Goal: Transaction & Acquisition: Register for event/course

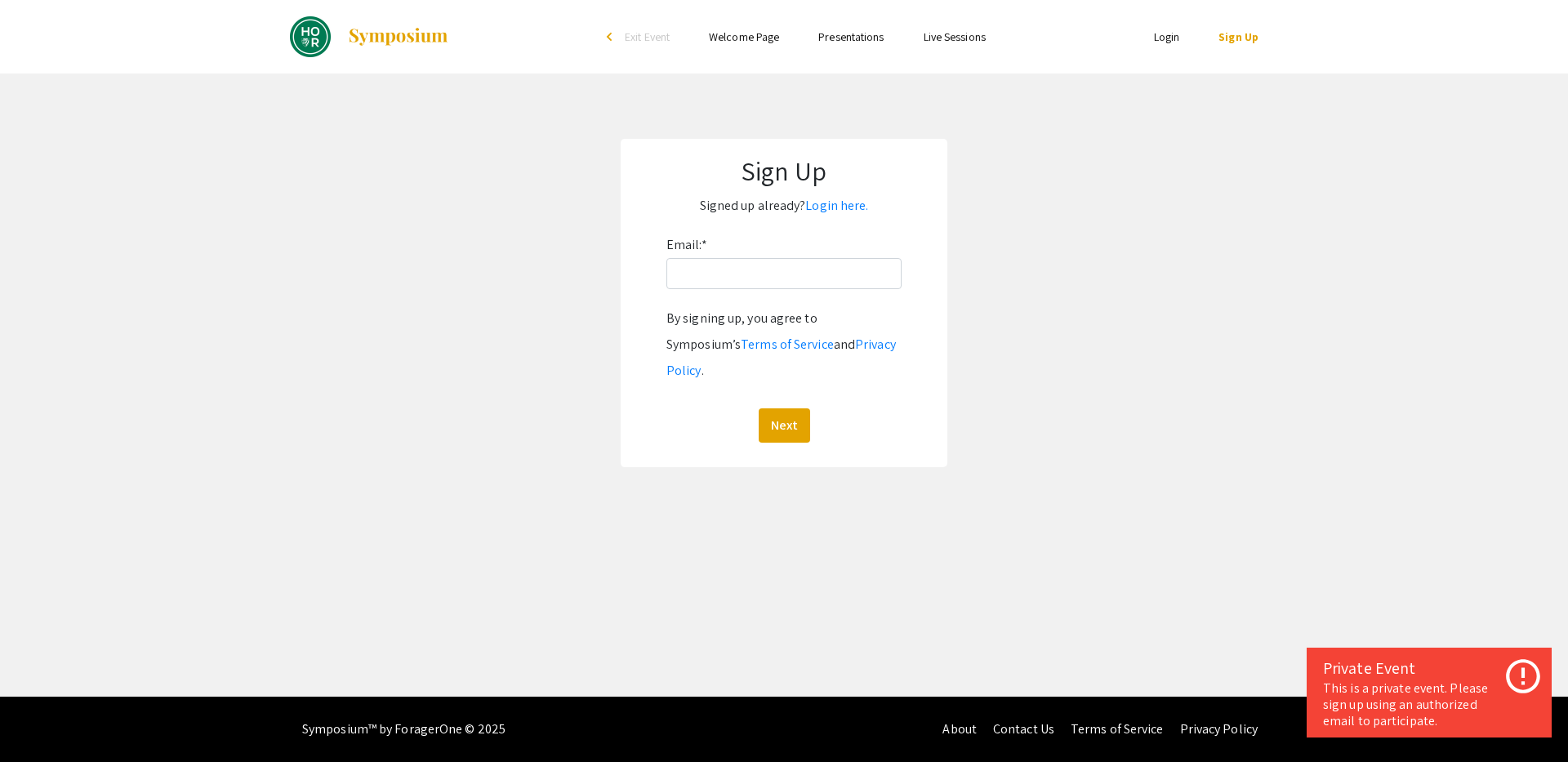
click at [963, 213] on app-signup "Sign Up Signed up already? Login here. Email: * By signing up, you agree to Sym…" at bounding box center [784, 303] width 1568 height 328
click at [1232, 35] on link "Sign Up" at bounding box center [1238, 36] width 40 height 14
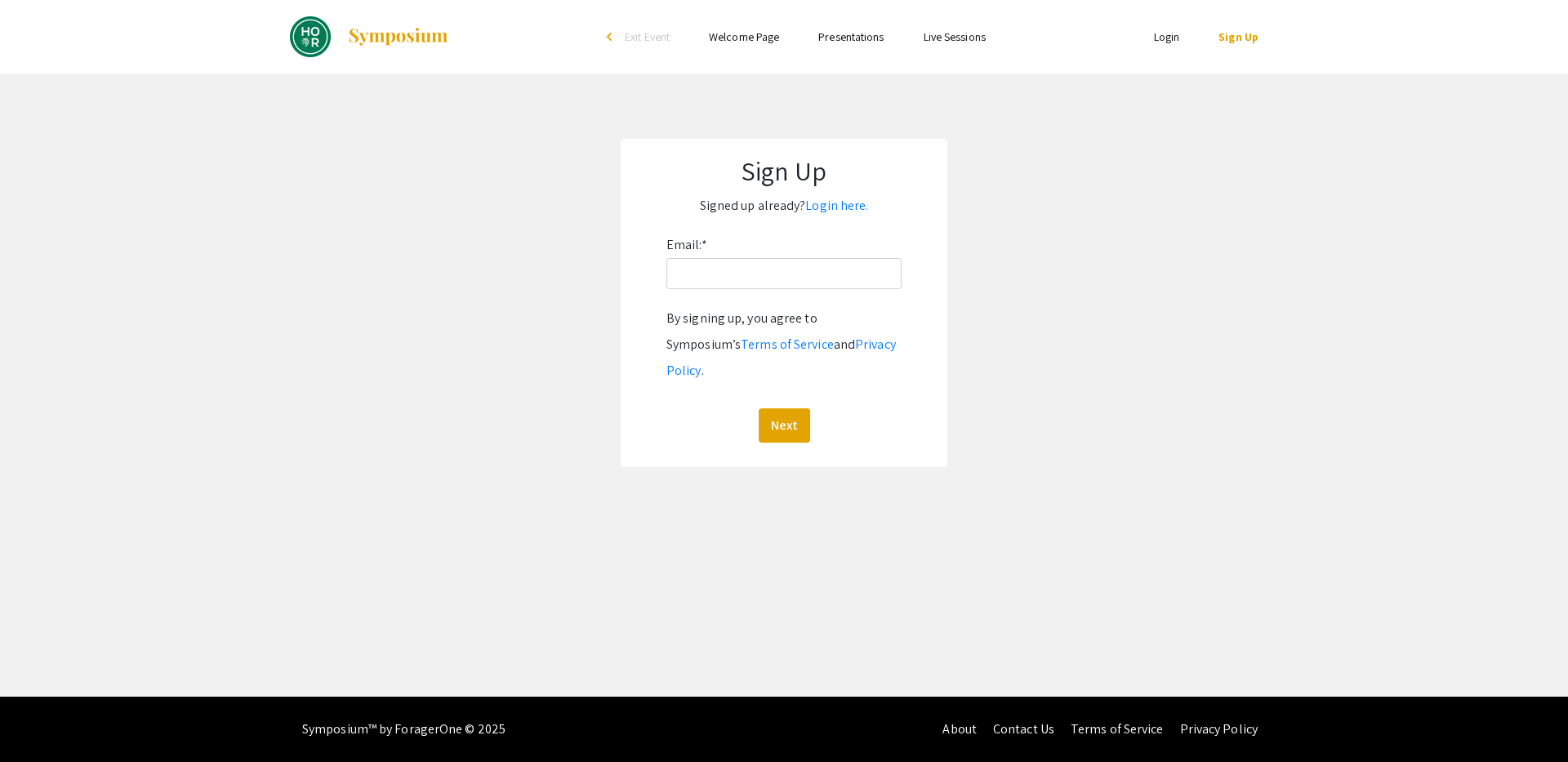
click at [1240, 38] on link "Sign Up" at bounding box center [1238, 36] width 40 height 14
click at [808, 278] on input "Email: *" at bounding box center [784, 273] width 235 height 31
type input "[EMAIL_ADDRESS][DOMAIN_NAME]"
click at [759, 408] on button "Next" at bounding box center [784, 425] width 51 height 35
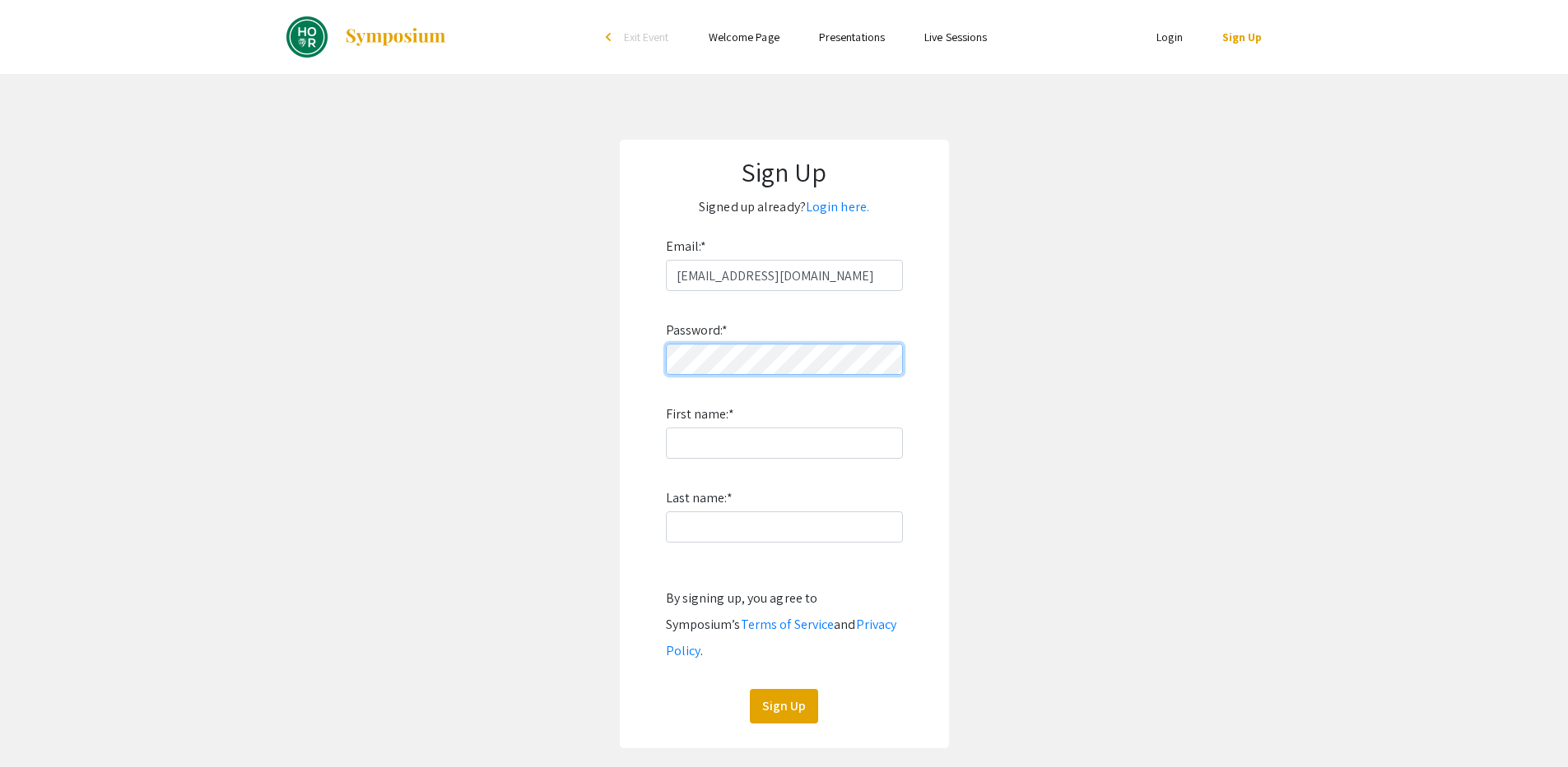
click at [607, 357] on app-signup "Sign Up Signed up already? Login here. Email: * bseo7@jh.edu Password: * First …" at bounding box center [784, 444] width 1568 height 609
click at [694, 456] on input "First name: *" at bounding box center [784, 443] width 237 height 31
type input "Booseong"
click at [716, 526] on input "Last name: *" at bounding box center [784, 527] width 237 height 31
type input "Seo"
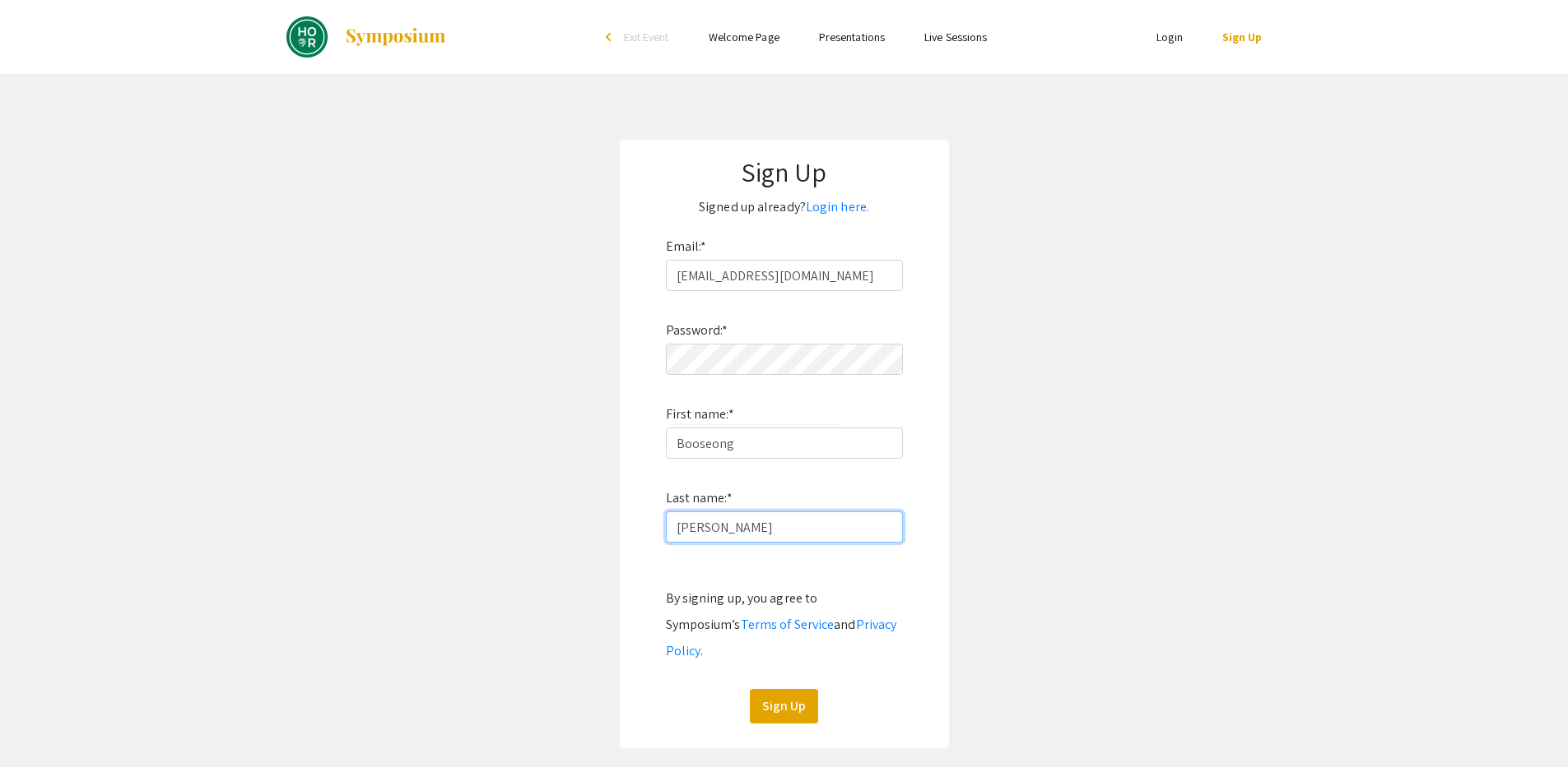
click button "Sign Up" at bounding box center [784, 706] width 68 height 35
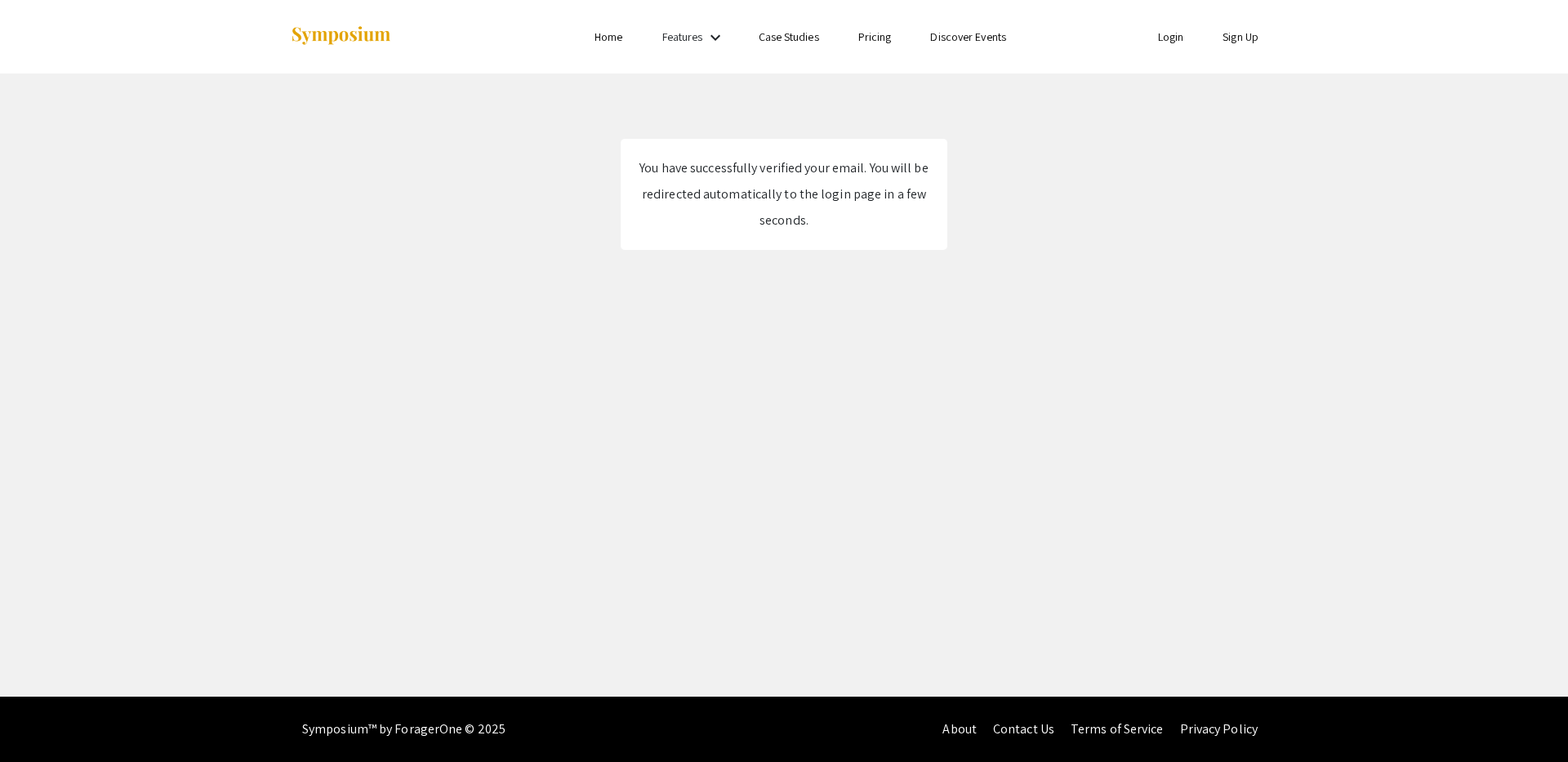
click at [693, 42] on link "Features" at bounding box center [682, 36] width 40 height 14
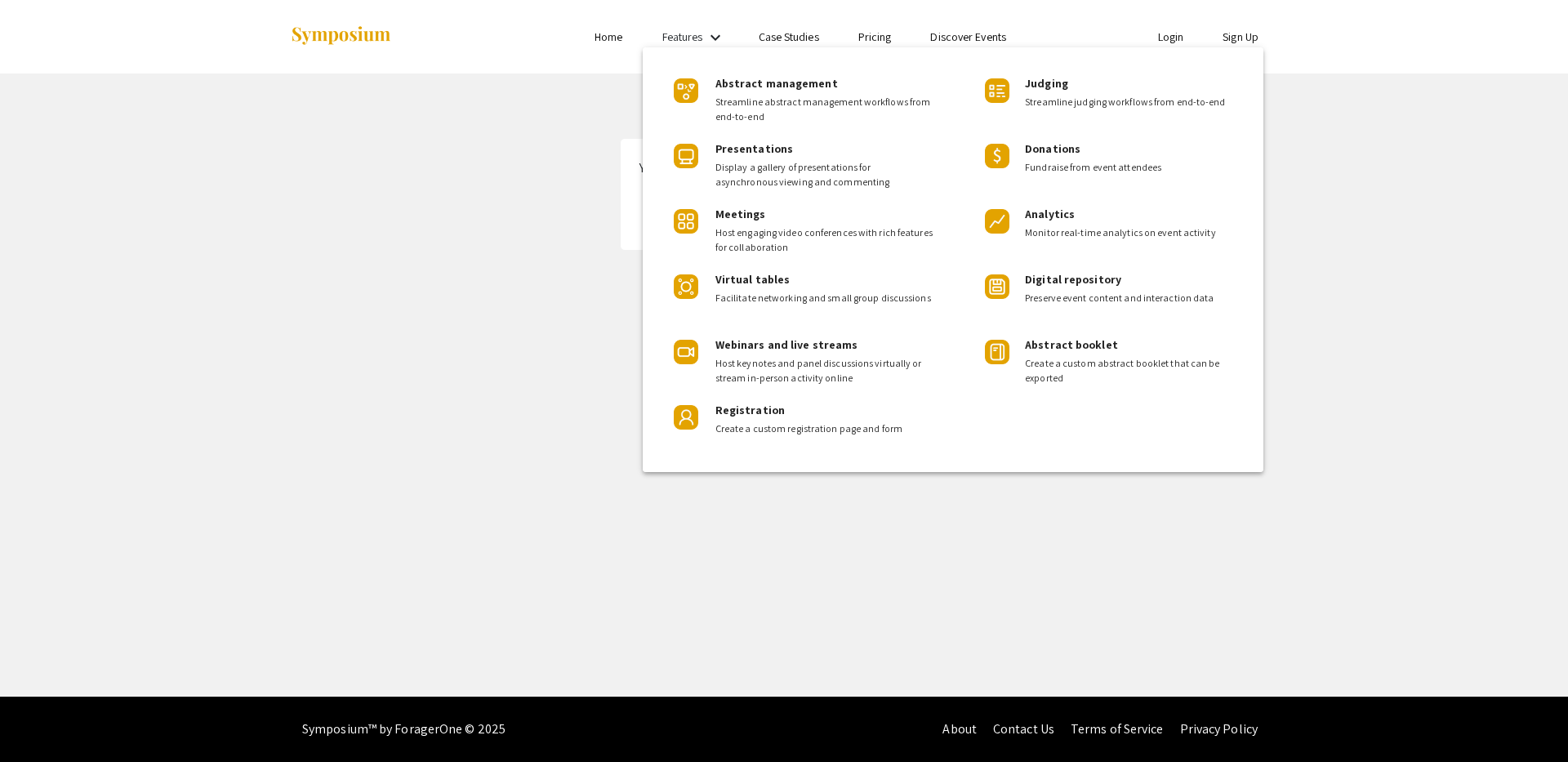
click at [791, 41] on div at bounding box center [784, 381] width 1568 height 762
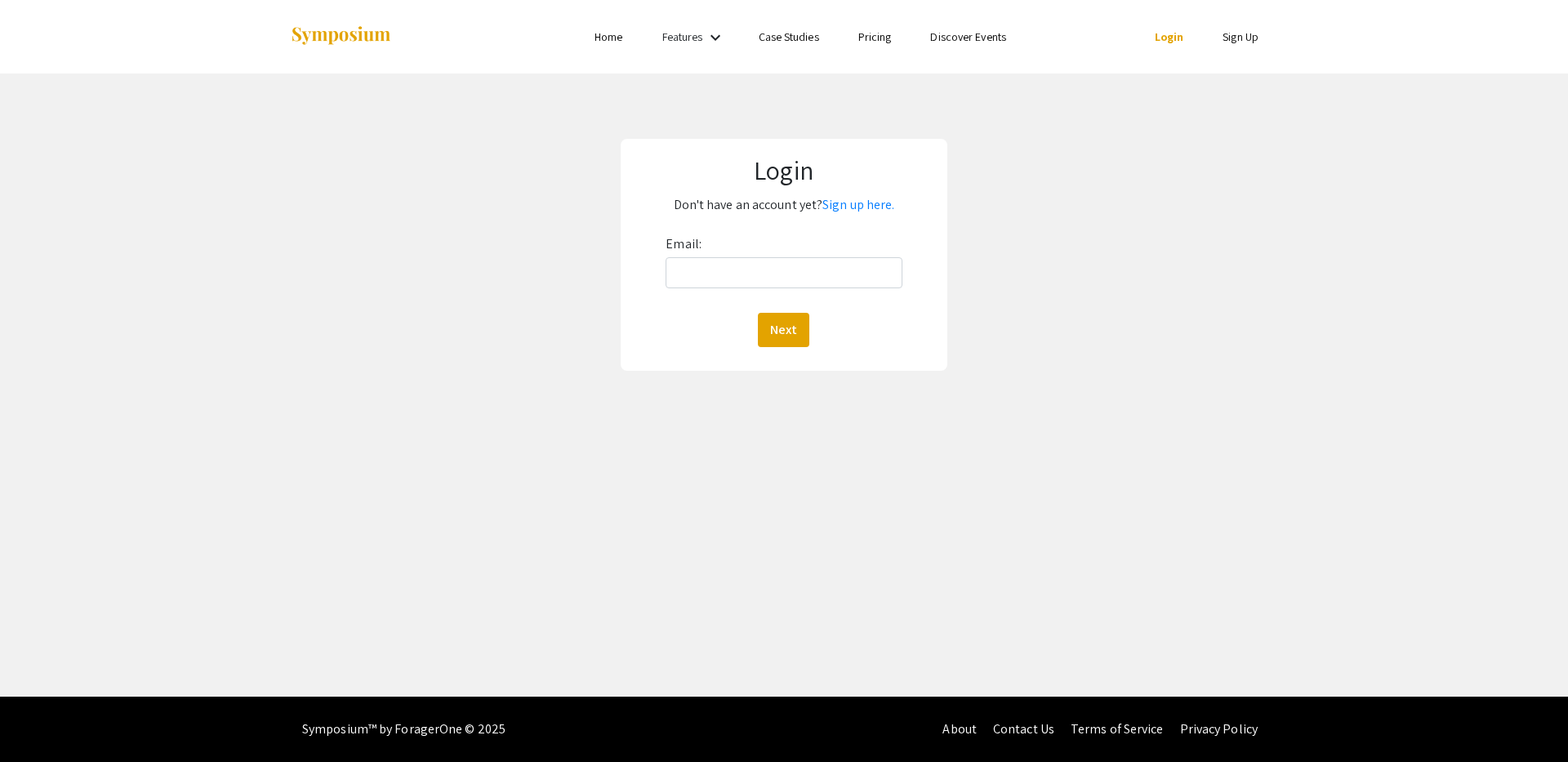
click at [588, 37] on li "Home" at bounding box center [608, 36] width 67 height 19
click at [610, 35] on link "Home" at bounding box center [608, 36] width 28 height 14
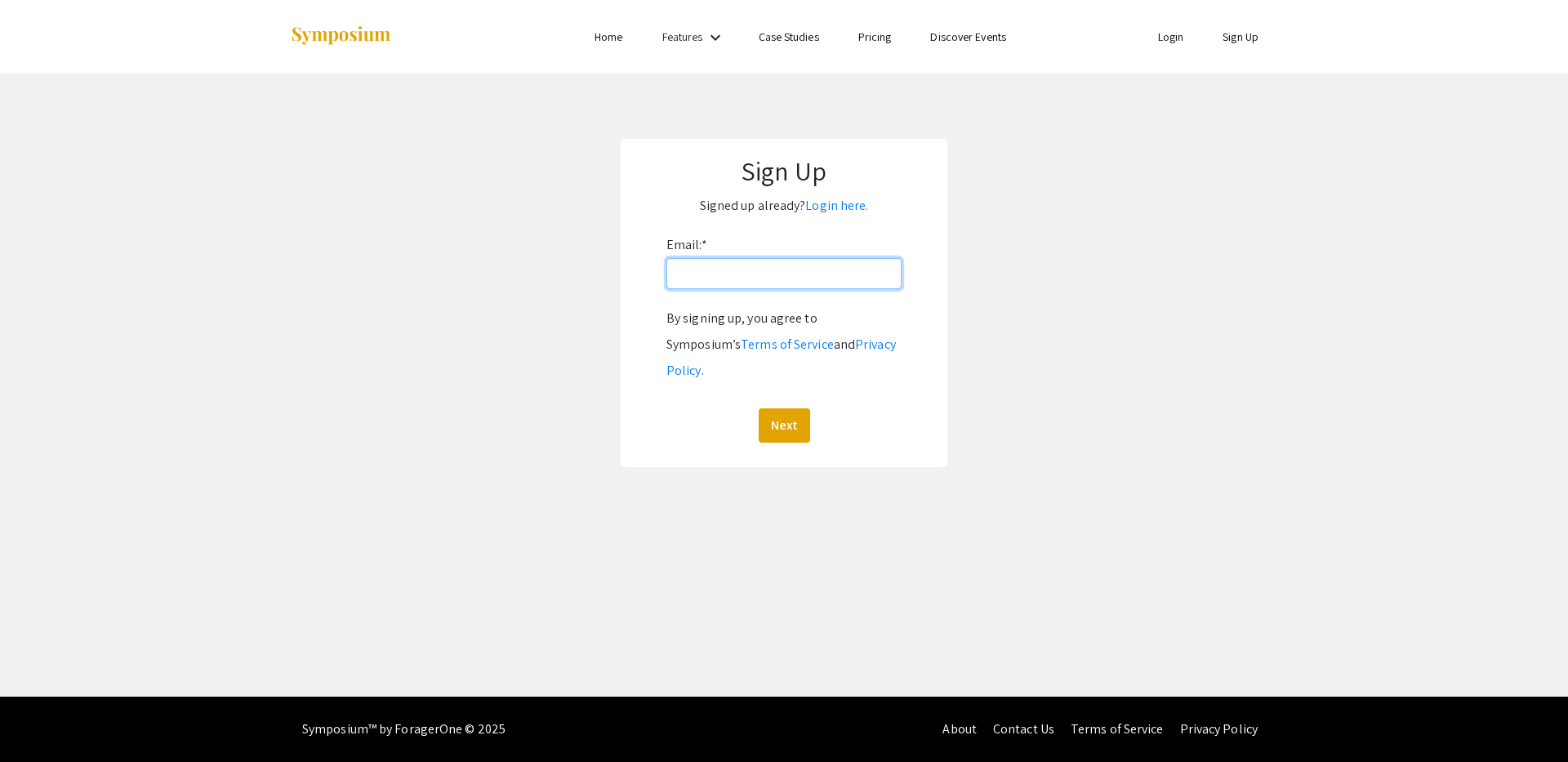
click at [812, 273] on input "Email: *" at bounding box center [784, 273] width 235 height 31
click at [854, 202] on link "Login here." at bounding box center [837, 205] width 63 height 17
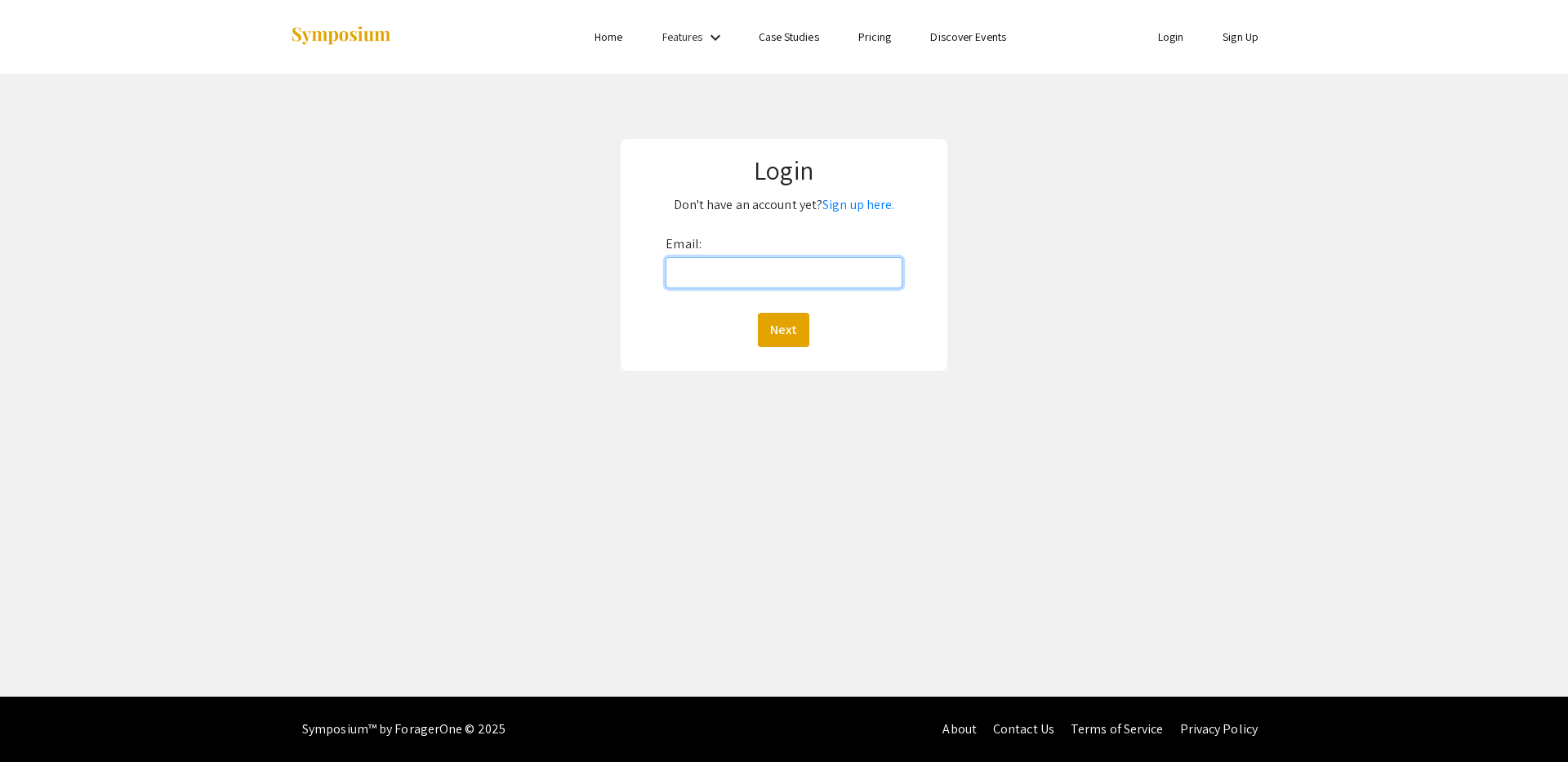
click at [776, 260] on input "Email:" at bounding box center [784, 273] width 236 height 31
type input "[EMAIL_ADDRESS][DOMAIN_NAME]"
click at [758, 313] on button "Next" at bounding box center [784, 330] width 51 height 35
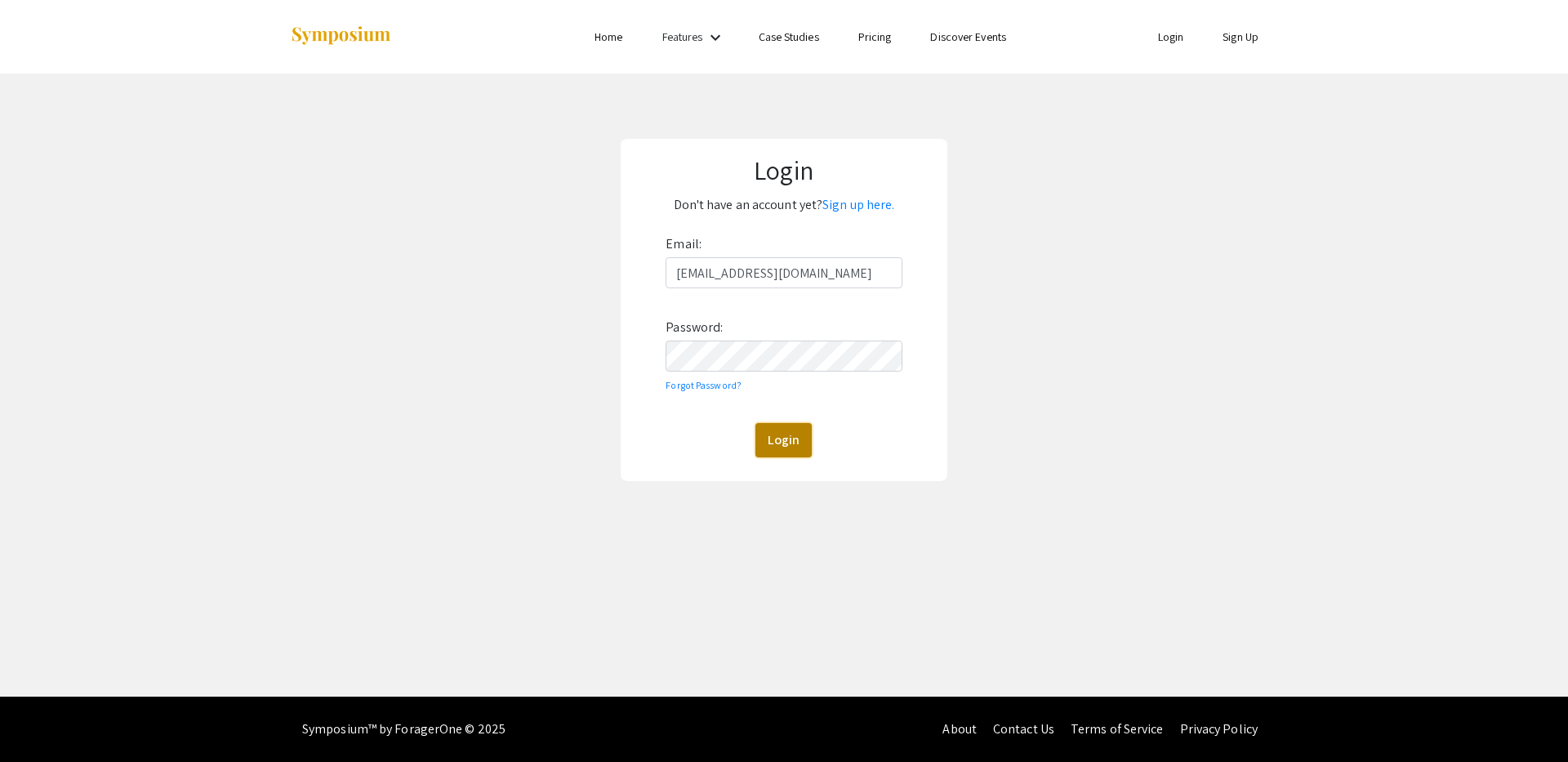
click at [776, 450] on button "Login" at bounding box center [784, 440] width 57 height 35
